Goal: Information Seeking & Learning: Learn about a topic

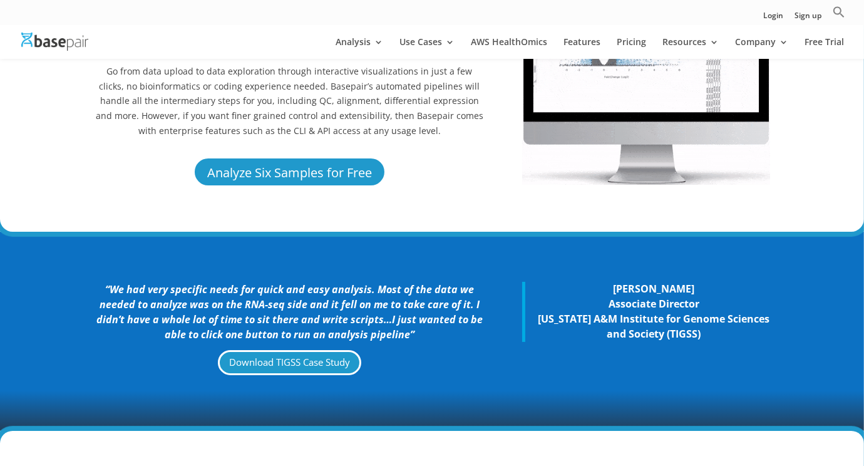
scroll to position [93, 0]
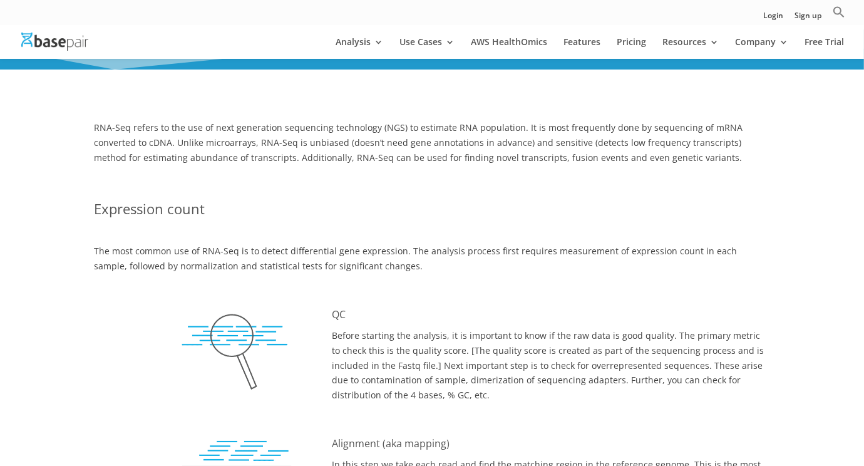
scroll to position [159, 0]
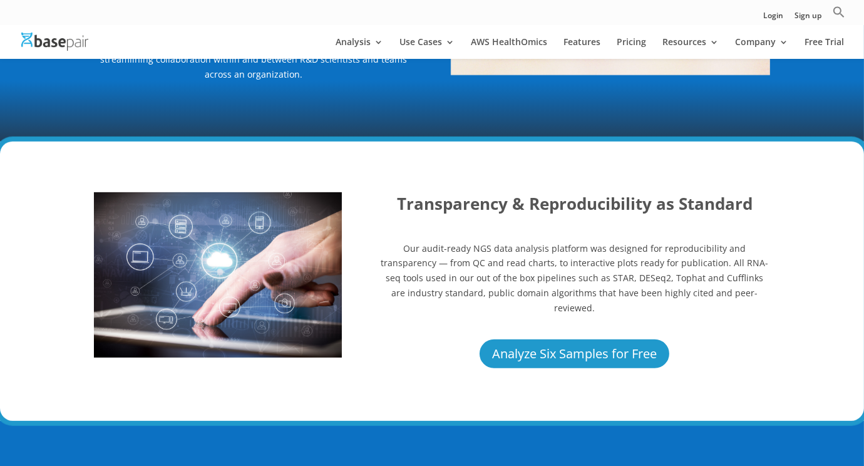
scroll to position [852, 0]
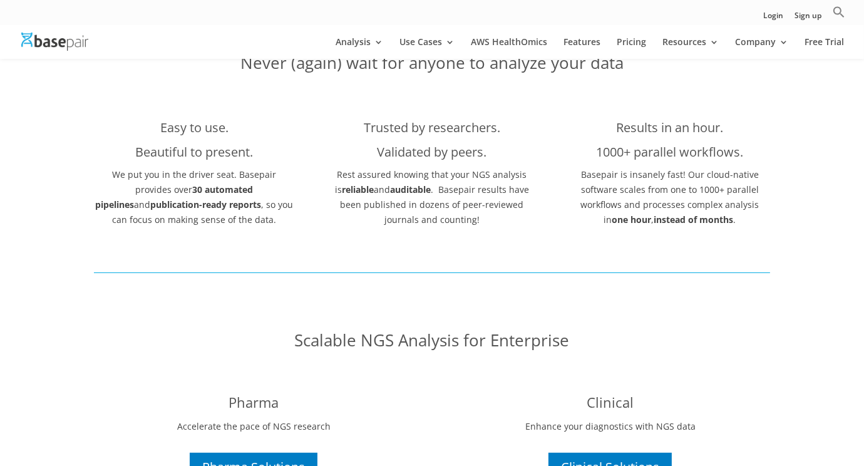
scroll to position [278, 0]
